Goal: Transaction & Acquisition: Subscribe to service/newsletter

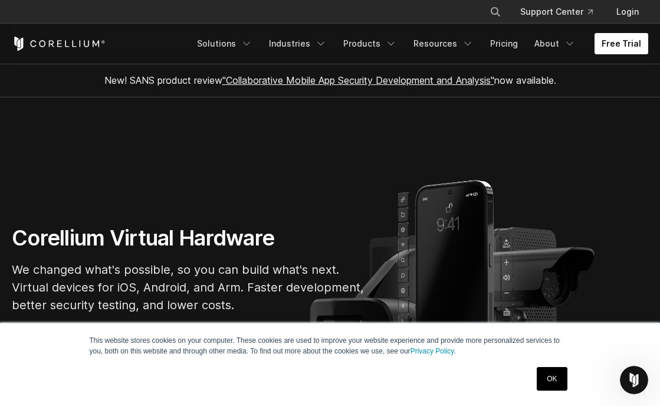
click at [625, 46] on link "Free Trial" at bounding box center [622, 43] width 54 height 21
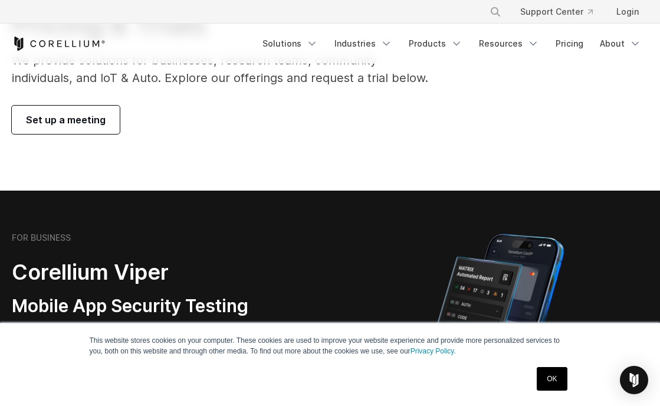
scroll to position [196, 0]
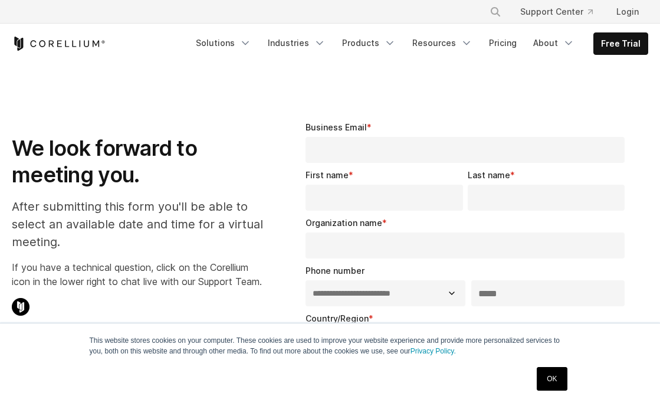
select select "**"
click at [610, 43] on link "Free Trial" at bounding box center [621, 43] width 54 height 21
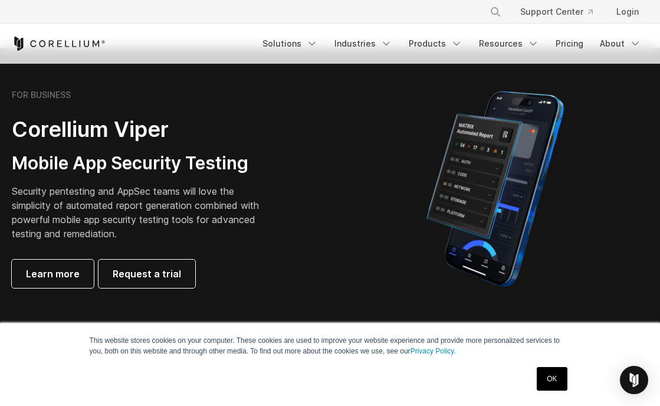
scroll to position [98, 0]
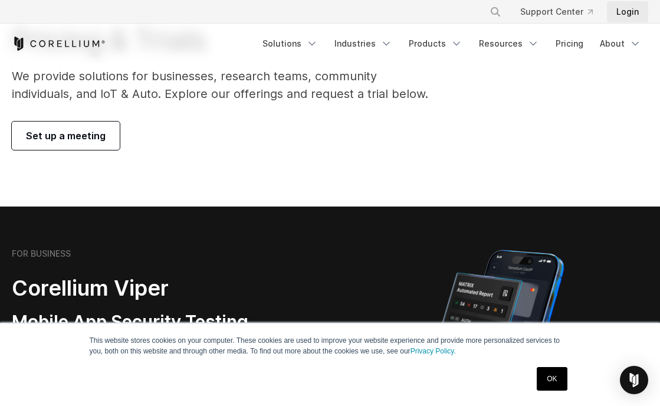
click at [633, 9] on link "Login" at bounding box center [627, 11] width 41 height 21
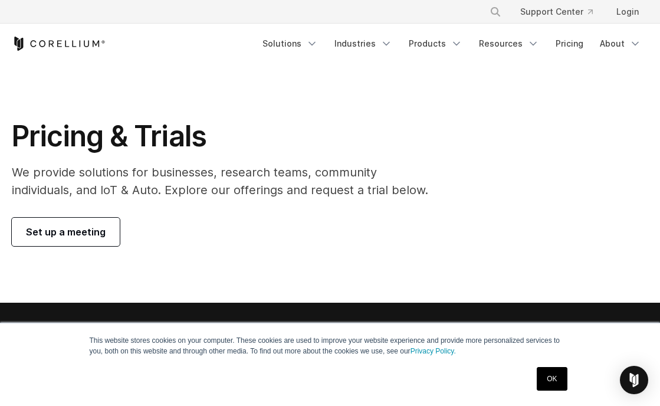
scroll to position [0, 0]
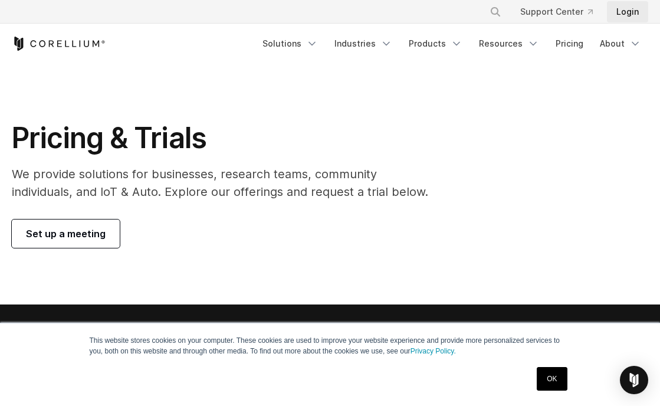
click at [630, 16] on link "Login" at bounding box center [627, 11] width 41 height 21
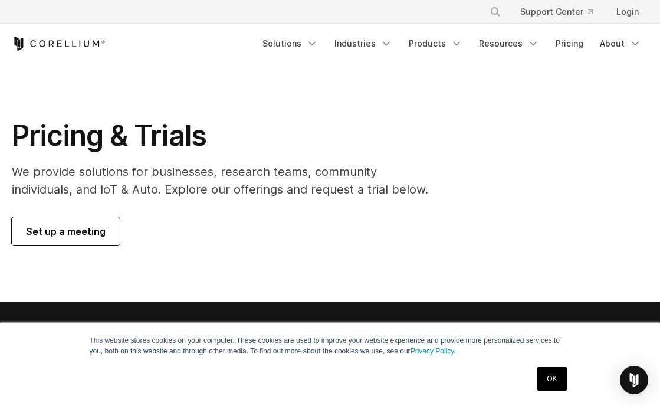
scroll to position [8, 0]
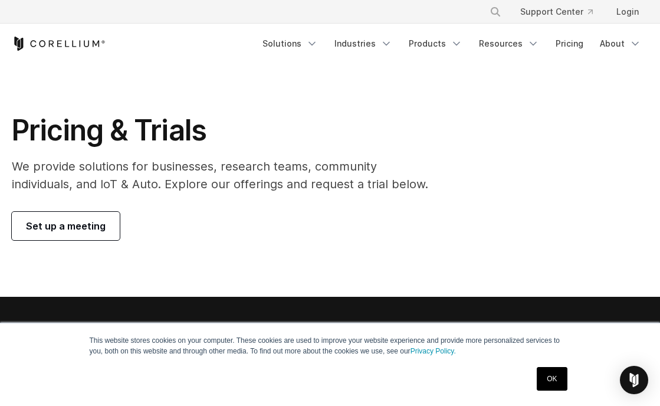
click at [549, 376] on link "OK" at bounding box center [552, 379] width 30 height 24
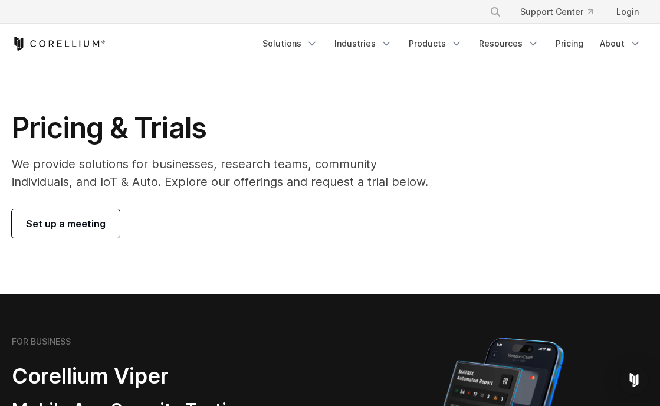
scroll to position [0, 0]
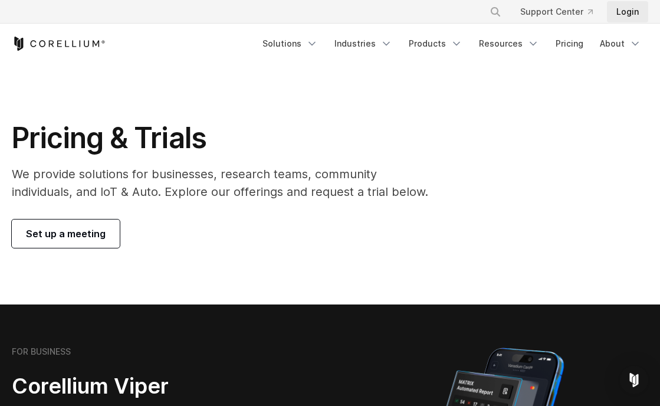
click at [634, 12] on link "Login" at bounding box center [627, 11] width 41 height 21
